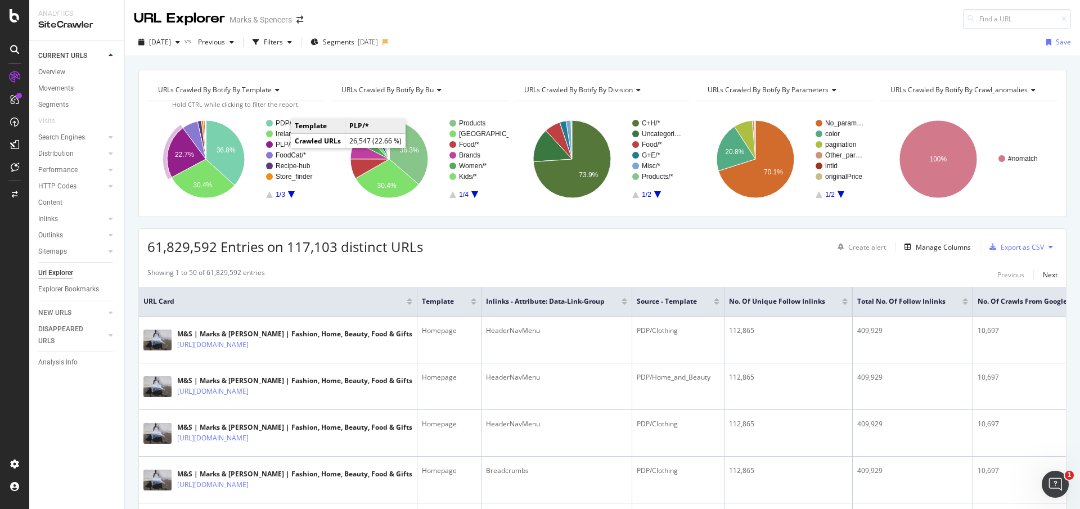
click at [282, 142] on text "PLP/*" at bounding box center [284, 145] width 17 height 8
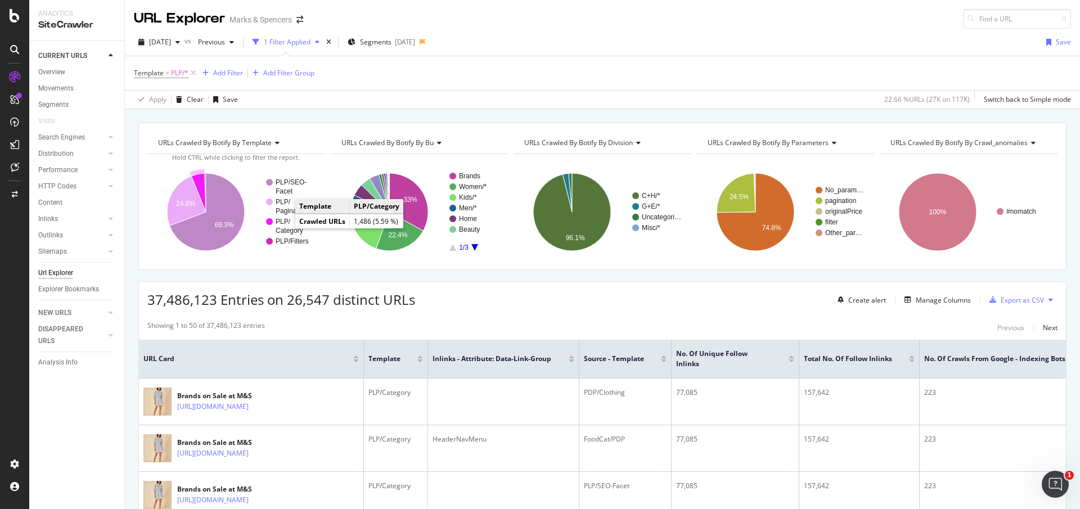
click at [281, 225] on g "PLP/ Category" at bounding box center [291, 226] width 50 height 17
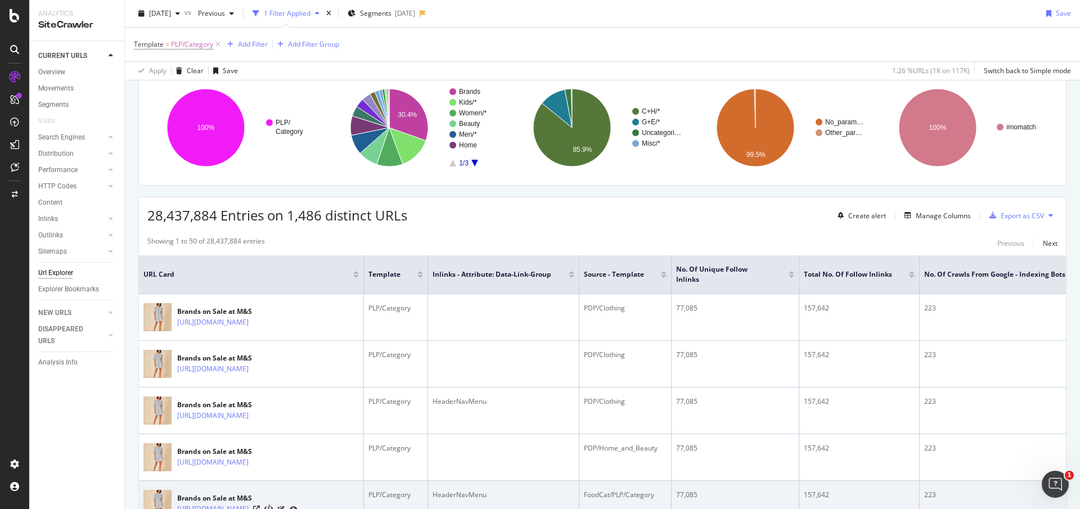
scroll to position [253, 0]
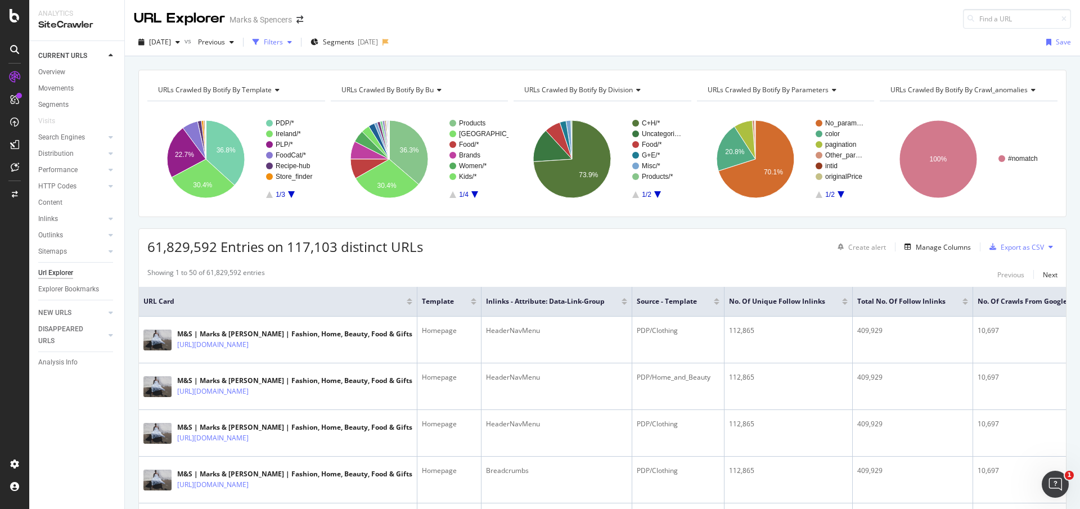
click at [283, 47] on div "Filters" at bounding box center [273, 42] width 19 height 10
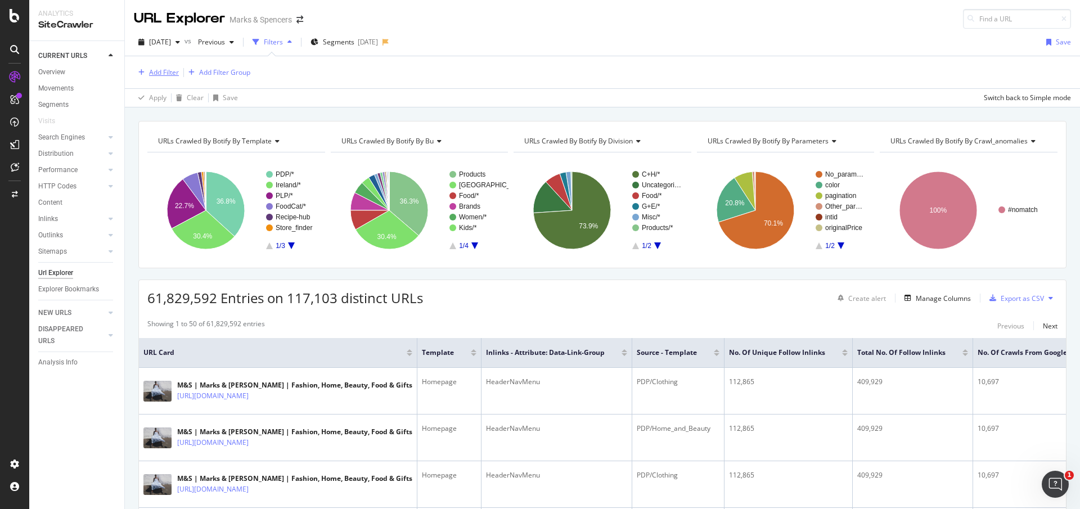
click at [158, 76] on div "Add Filter" at bounding box center [164, 72] width 30 height 10
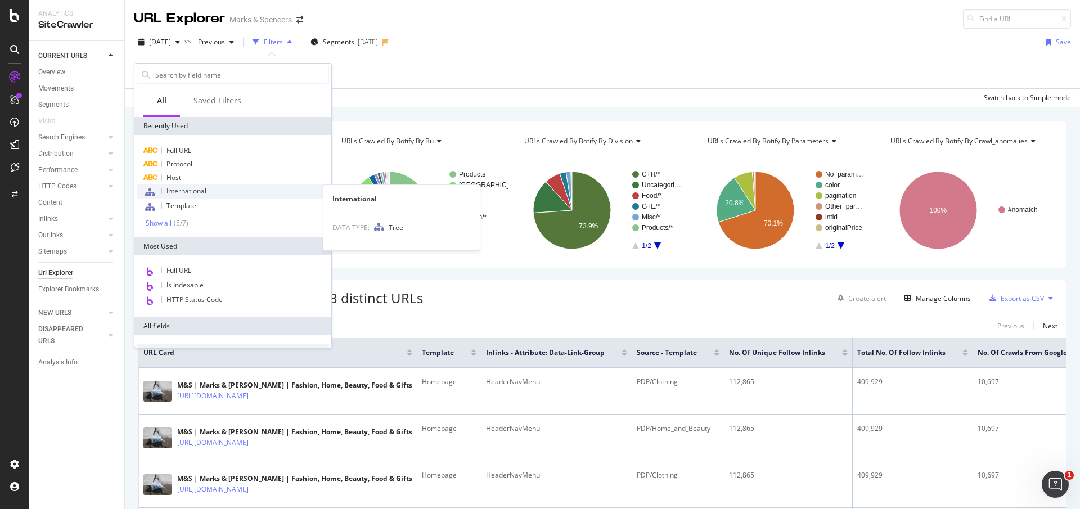
click at [177, 188] on span "International" at bounding box center [186, 191] width 40 height 10
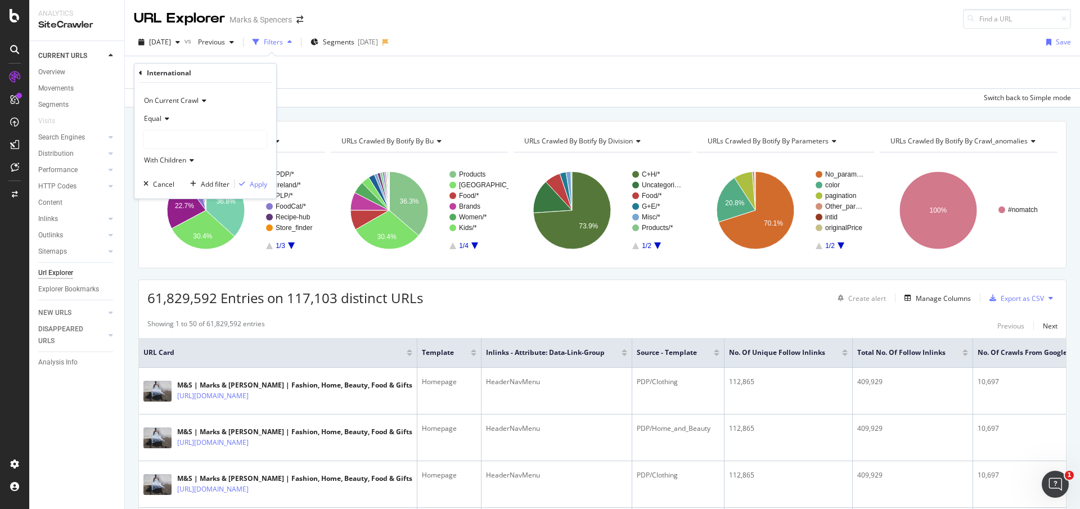
click at [187, 136] on div at bounding box center [205, 139] width 123 height 18
click at [182, 160] on span "81,453 URLS" at bounding box center [188, 163] width 42 height 10
click at [255, 182] on div "Apply" at bounding box center [258, 184] width 17 height 10
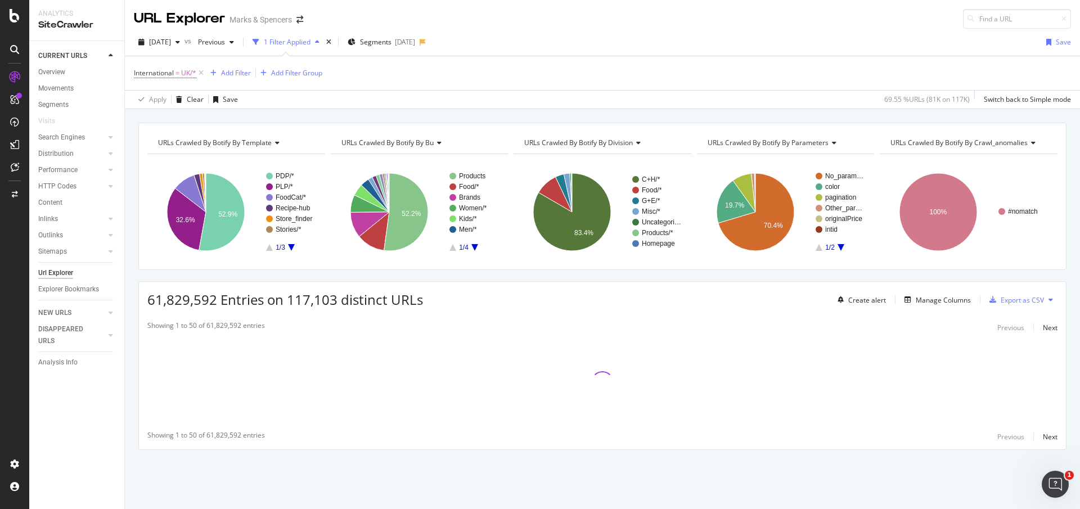
click at [289, 246] on rect "A chart." at bounding box center [291, 212] width 50 height 78
click at [391, 39] on span "Segments" at bounding box center [375, 42] width 31 height 10
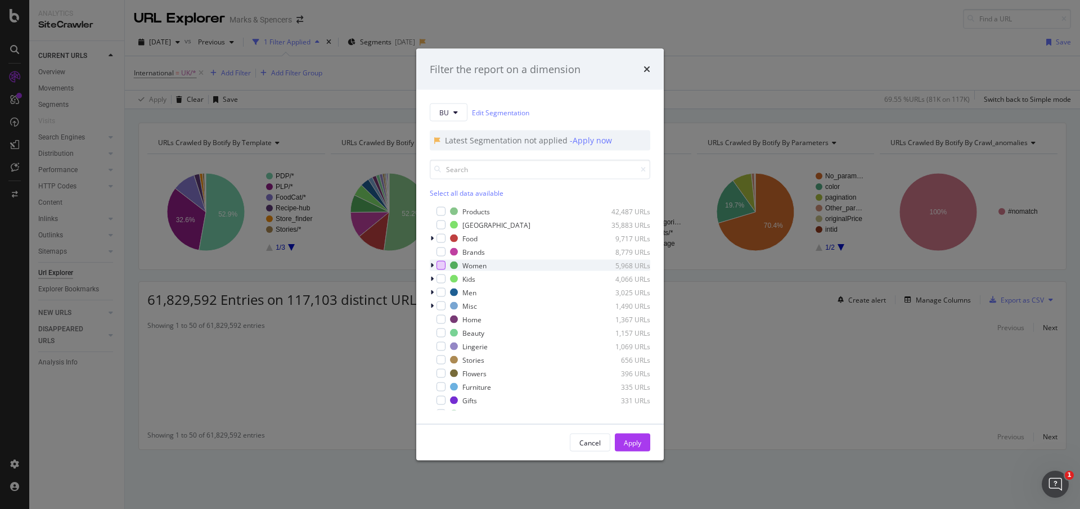
click at [442, 263] on div "modal" at bounding box center [440, 265] width 9 height 9
drag, startPoint x: 440, startPoint y: 291, endPoint x: 435, endPoint y: 285, distance: 7.7
click at [439, 291] on div "modal" at bounding box center [440, 292] width 9 height 9
click at [441, 277] on div "modal" at bounding box center [440, 278] width 9 height 9
click at [442, 320] on div "modal" at bounding box center [440, 319] width 9 height 9
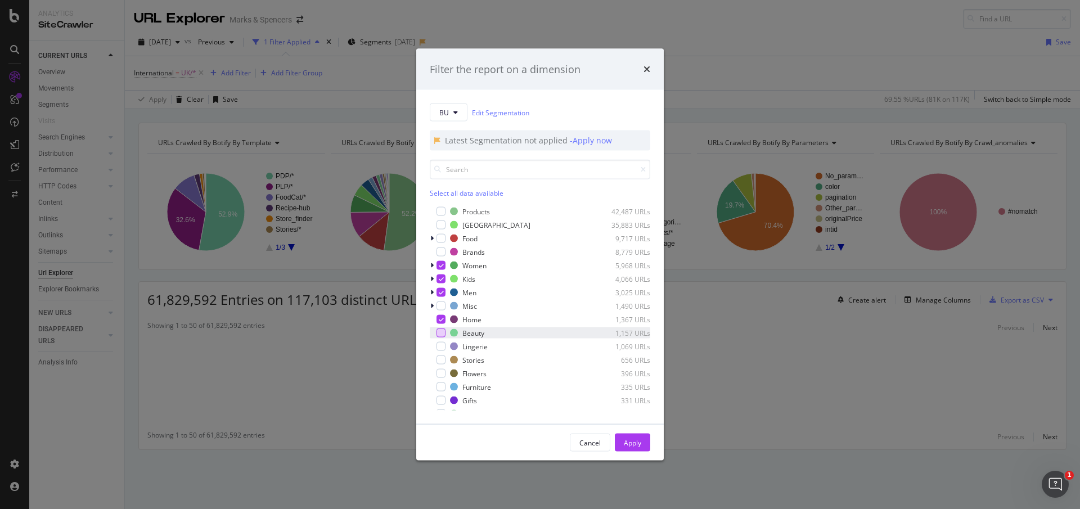
click at [442, 333] on div "modal" at bounding box center [440, 332] width 9 height 9
click at [439, 346] on div "modal" at bounding box center [440, 346] width 9 height 9
click at [437, 369] on div "modal" at bounding box center [440, 373] width 9 height 9
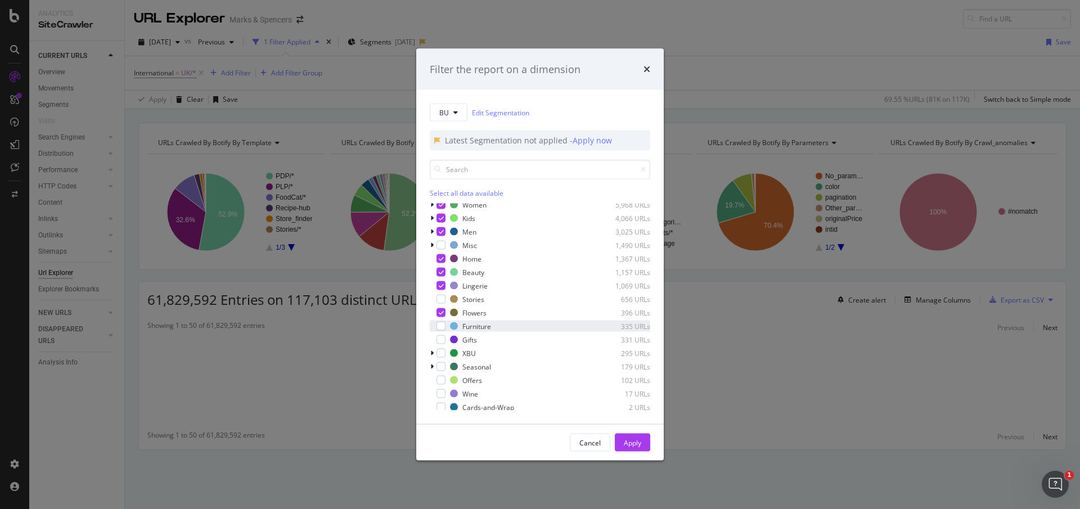
scroll to position [84, 0]
click at [435, 313] on div "modal" at bounding box center [433, 315] width 7 height 11
click at [439, 336] on div "modal" at bounding box center [440, 337] width 9 height 9
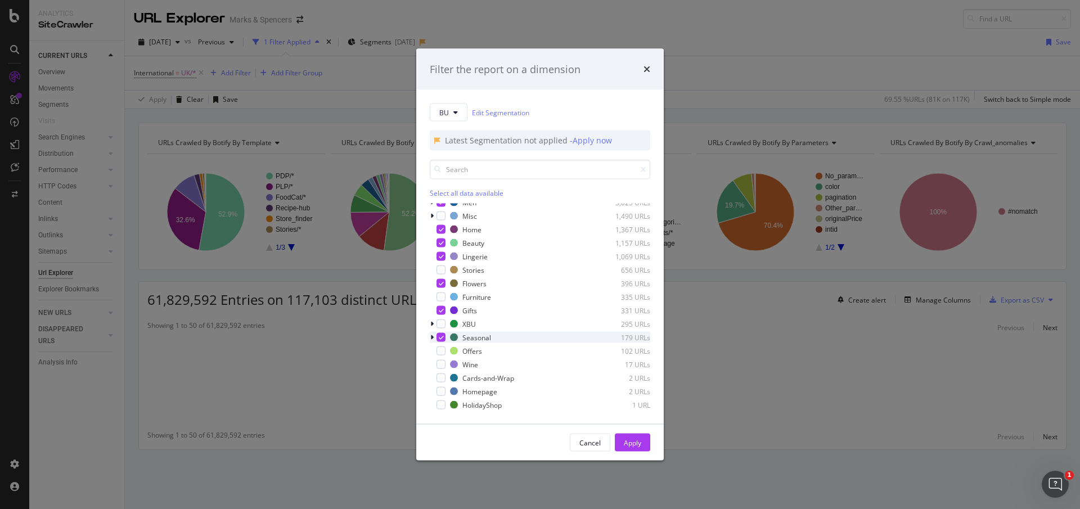
click at [440, 337] on icon "modal" at bounding box center [441, 338] width 5 height 6
click at [637, 435] on div "Apply" at bounding box center [632, 442] width 17 height 17
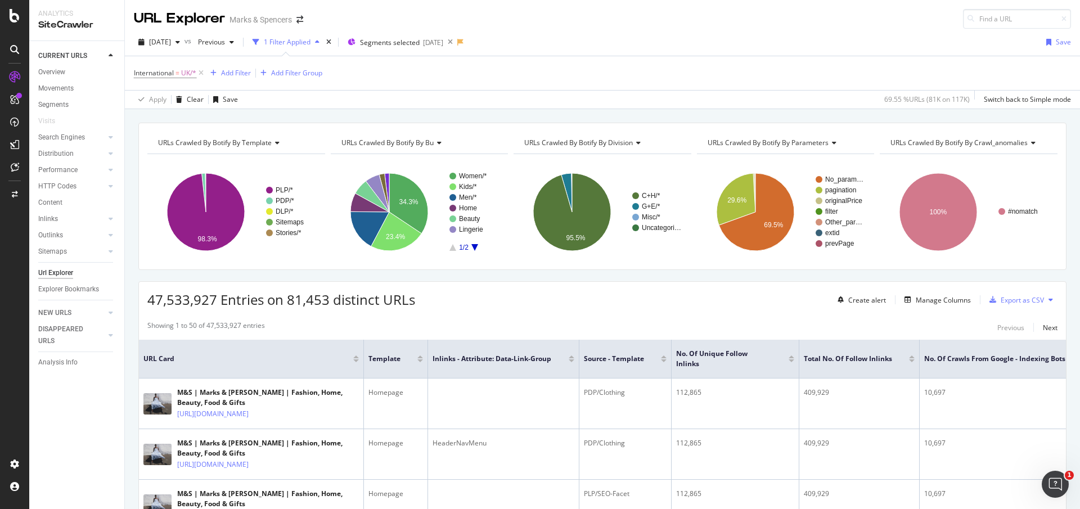
drag, startPoint x: 579, startPoint y: 361, endPoint x: 83, endPoint y: 409, distance: 498.4
click at [83, 409] on div "CURRENT URLS Overview Movements Segments Visits Search Engines Top Charts Segme…" at bounding box center [76, 275] width 95 height 468
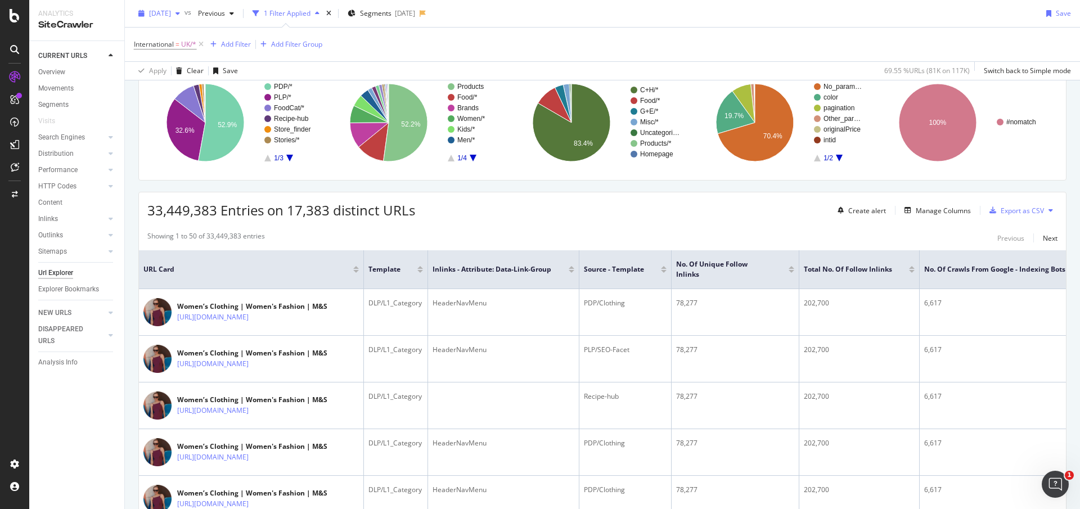
click at [184, 13] on div "button" at bounding box center [177, 13] width 13 height 7
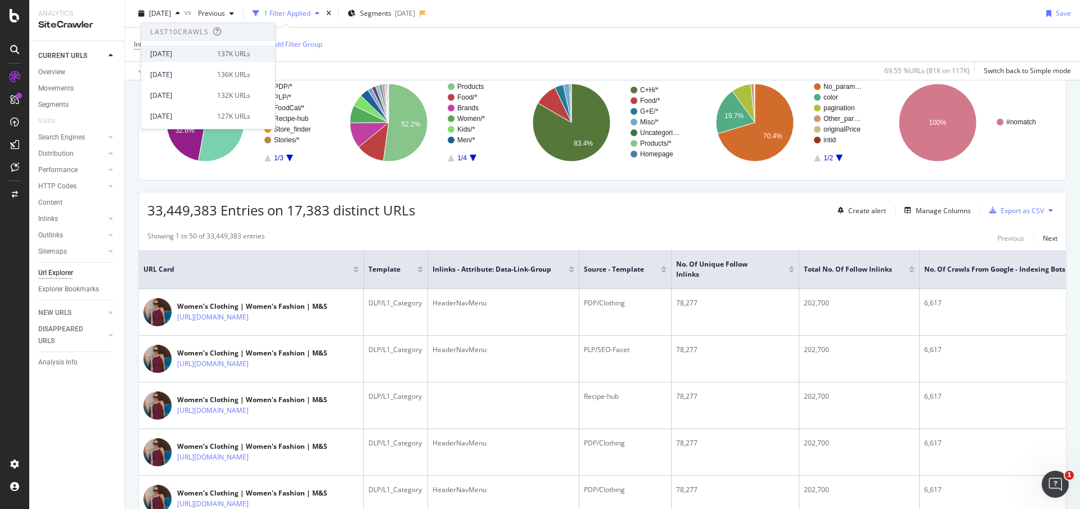
click at [195, 61] on div "2025 Sep. 20th 137K URLs" at bounding box center [208, 54] width 134 height 16
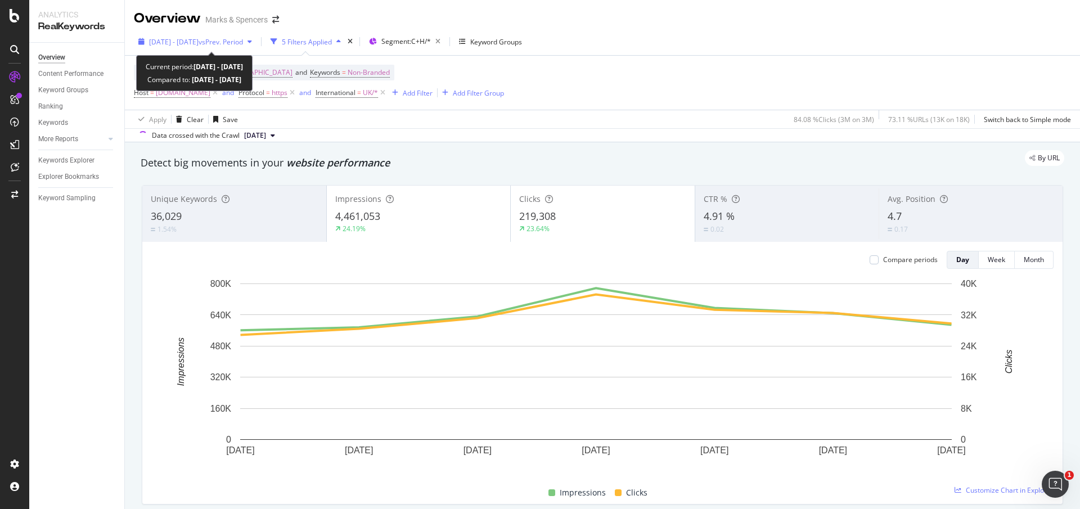
click at [142, 45] on div "[DATE] - [DATE] vs Prev. Period" at bounding box center [195, 41] width 123 height 17
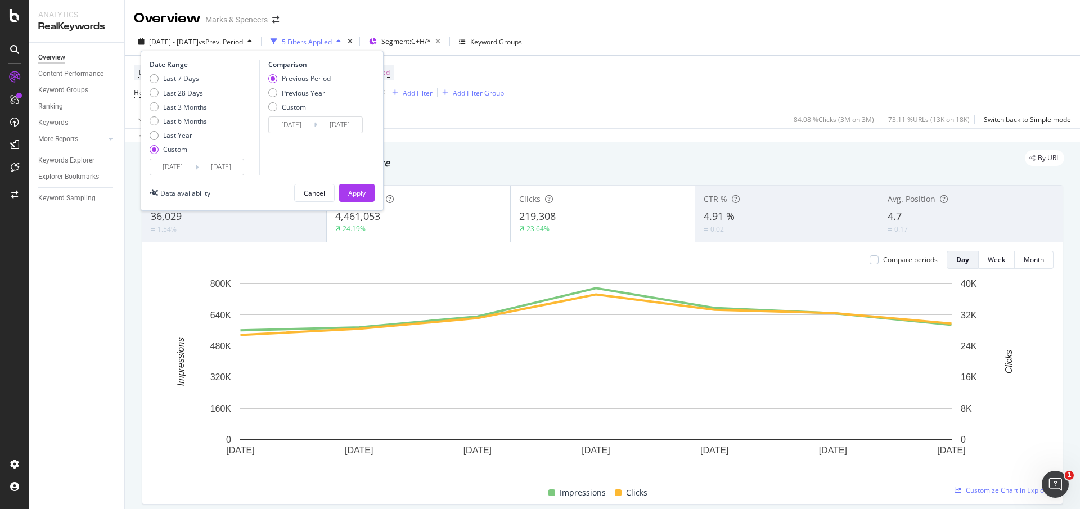
click at [174, 163] on input "[DATE]" at bounding box center [172, 167] width 45 height 16
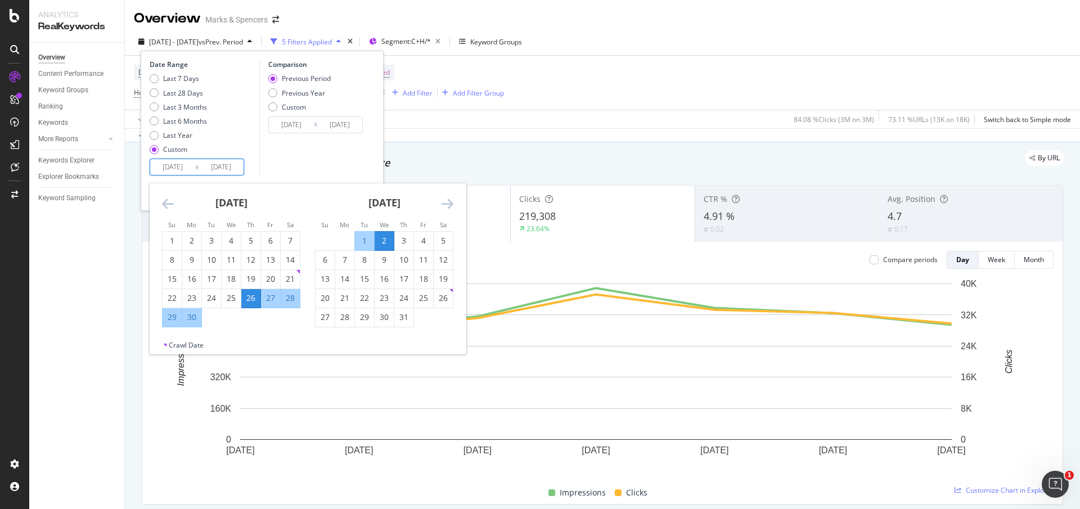
click at [450, 206] on icon "Move forward to switch to the next month." at bounding box center [448, 203] width 12 height 13
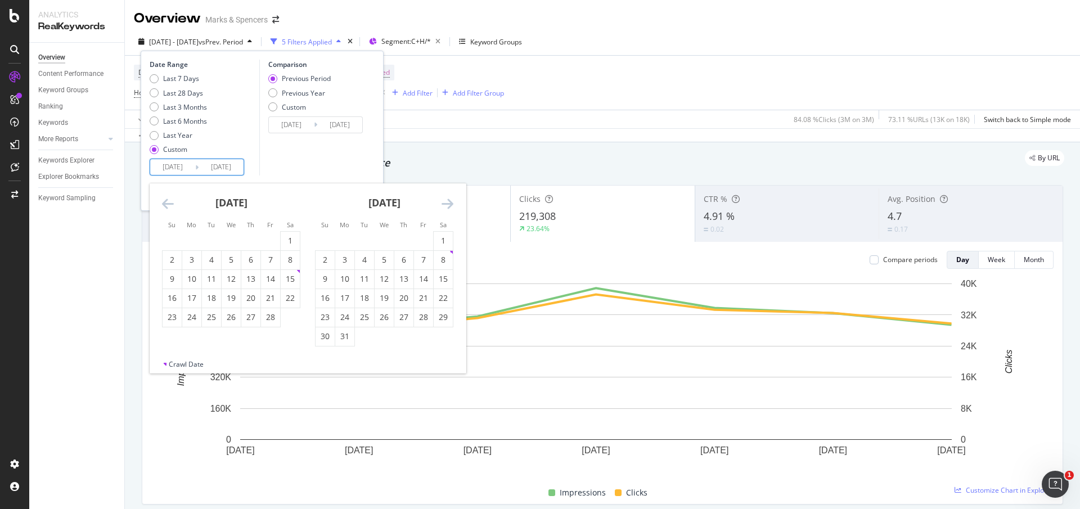
click at [450, 206] on icon "Move forward to switch to the next month." at bounding box center [448, 203] width 12 height 13
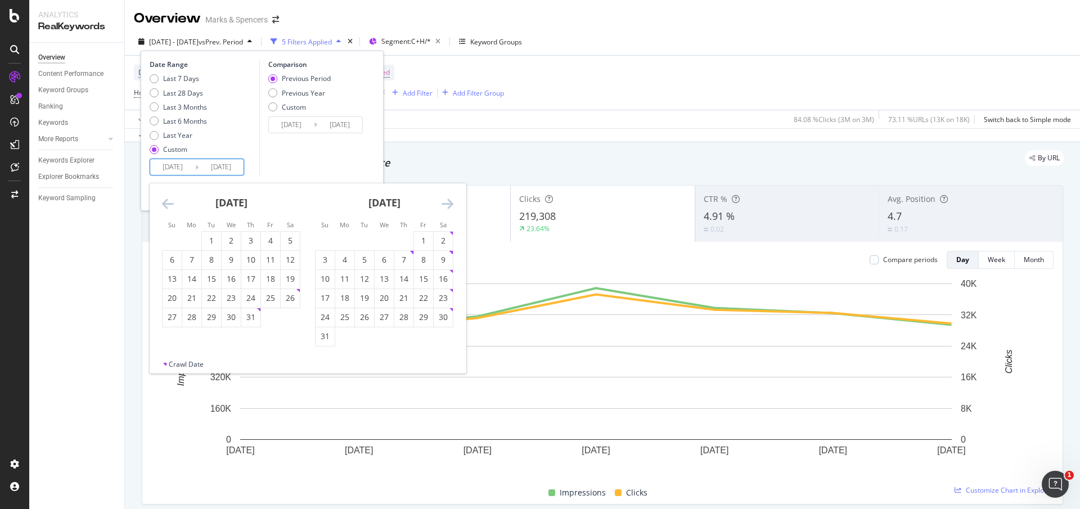
click at [450, 206] on icon "Move forward to switch to the next month." at bounding box center [448, 203] width 12 height 13
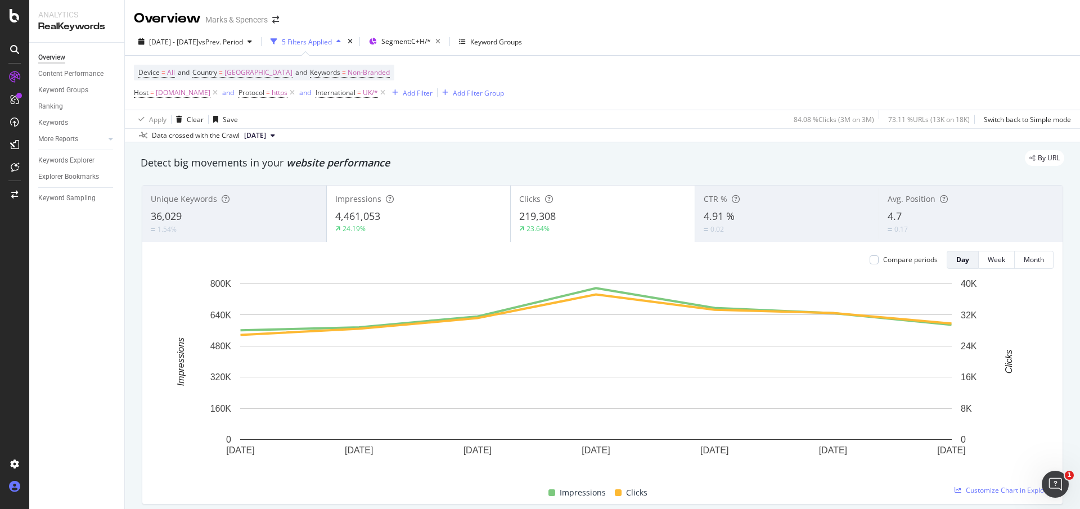
click at [22, 495] on div at bounding box center [14, 487] width 27 height 18
